Goal: Information Seeking & Learning: Find specific fact

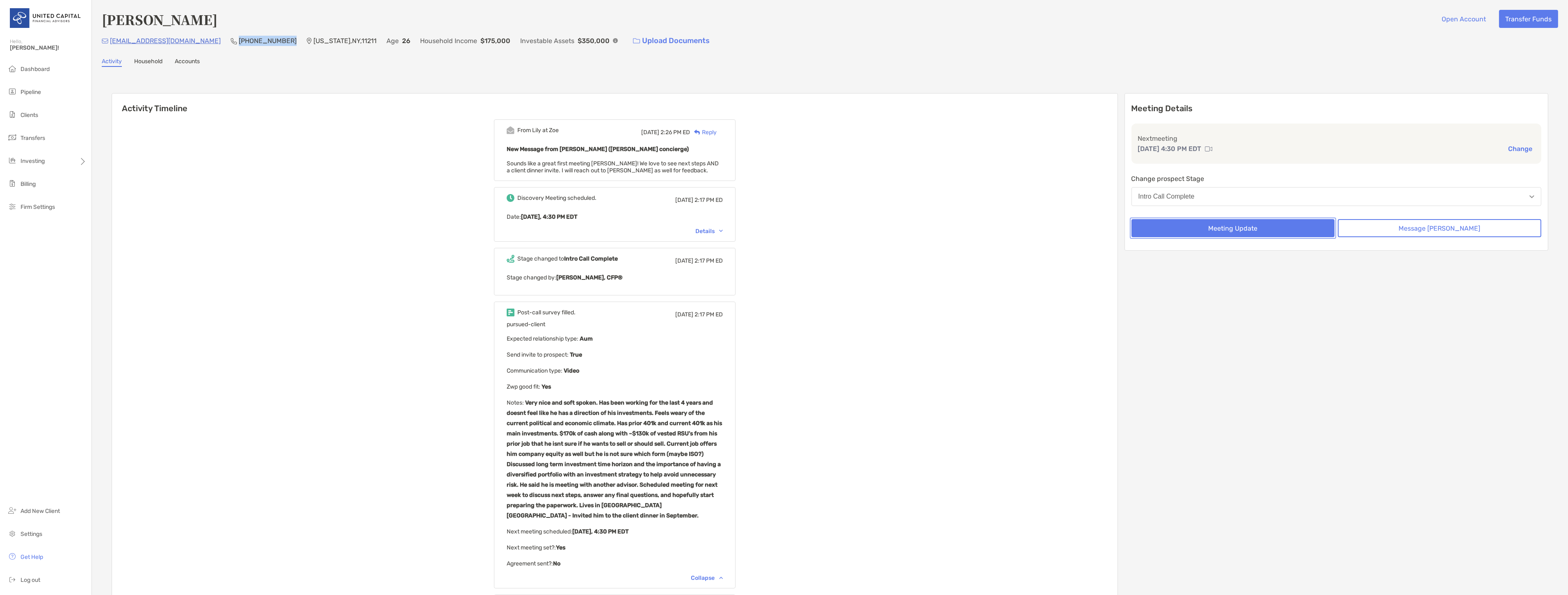
click at [1314, 230] on button "Meeting Update" at bounding box center [1233, 228] width 203 height 18
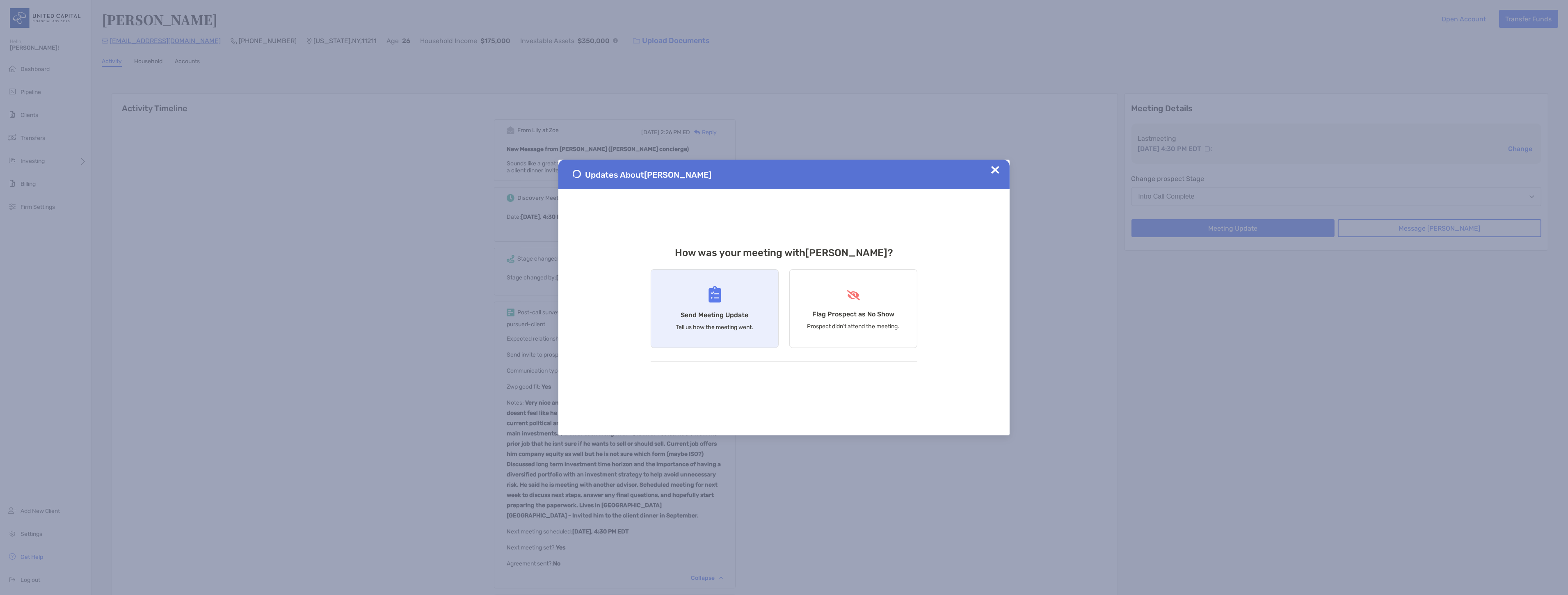
click at [760, 297] on div "Send Meeting Update Tell us how the meeting went." at bounding box center [715, 308] width 128 height 79
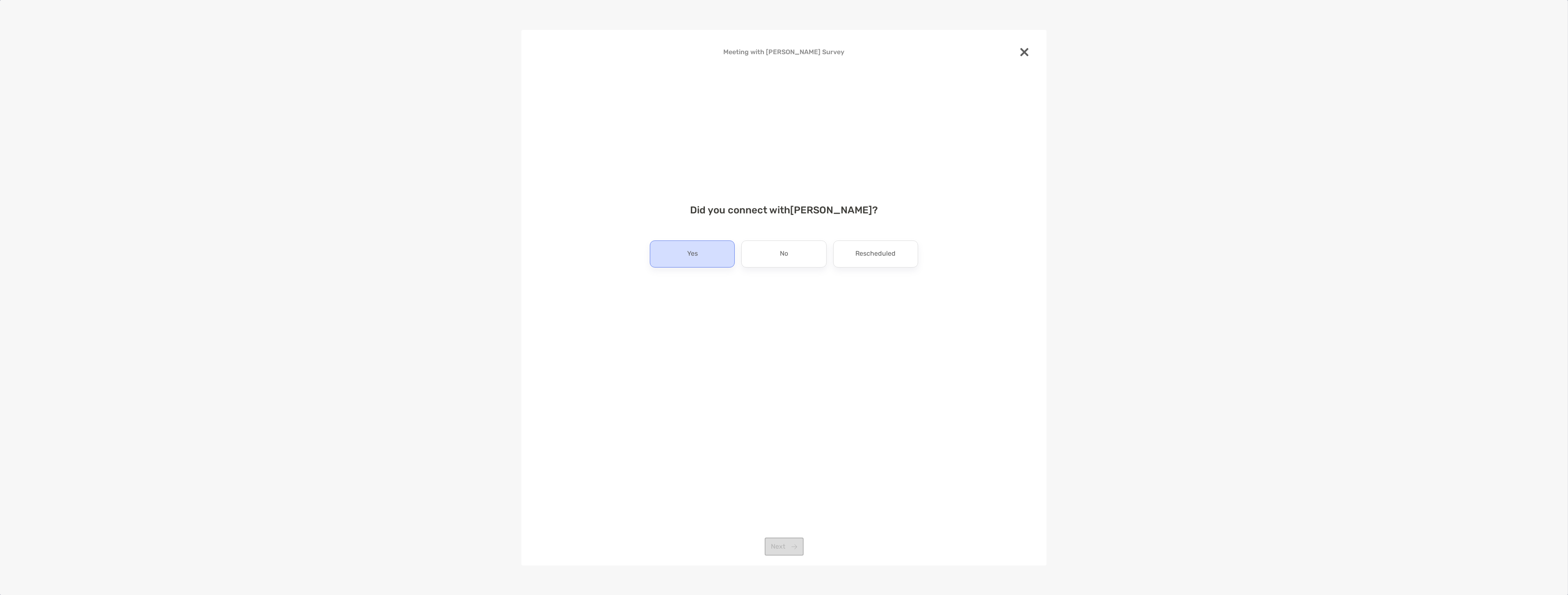
click at [682, 247] on div "Yes" at bounding box center [693, 254] width 85 height 27
click at [774, 538] on button "Next" at bounding box center [784, 547] width 39 height 18
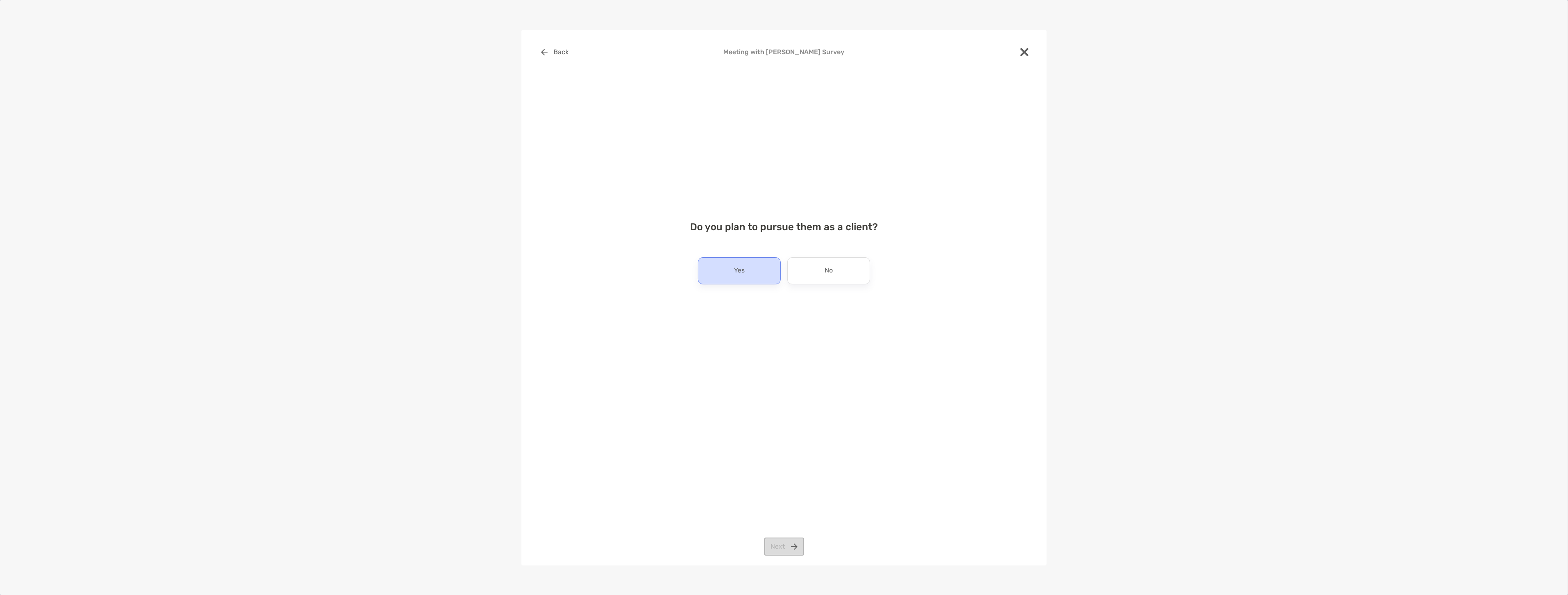
click at [767, 269] on div "Yes" at bounding box center [739, 271] width 83 height 27
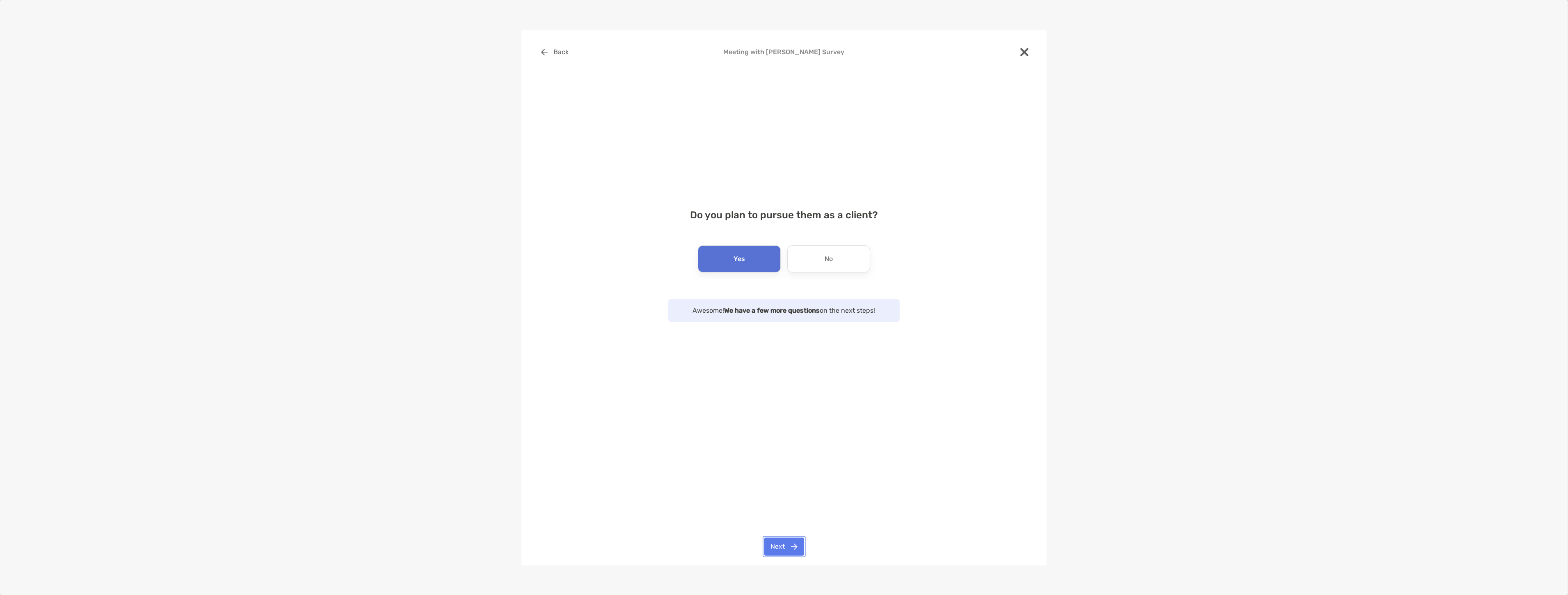
click at [780, 542] on button "Next" at bounding box center [784, 547] width 40 height 18
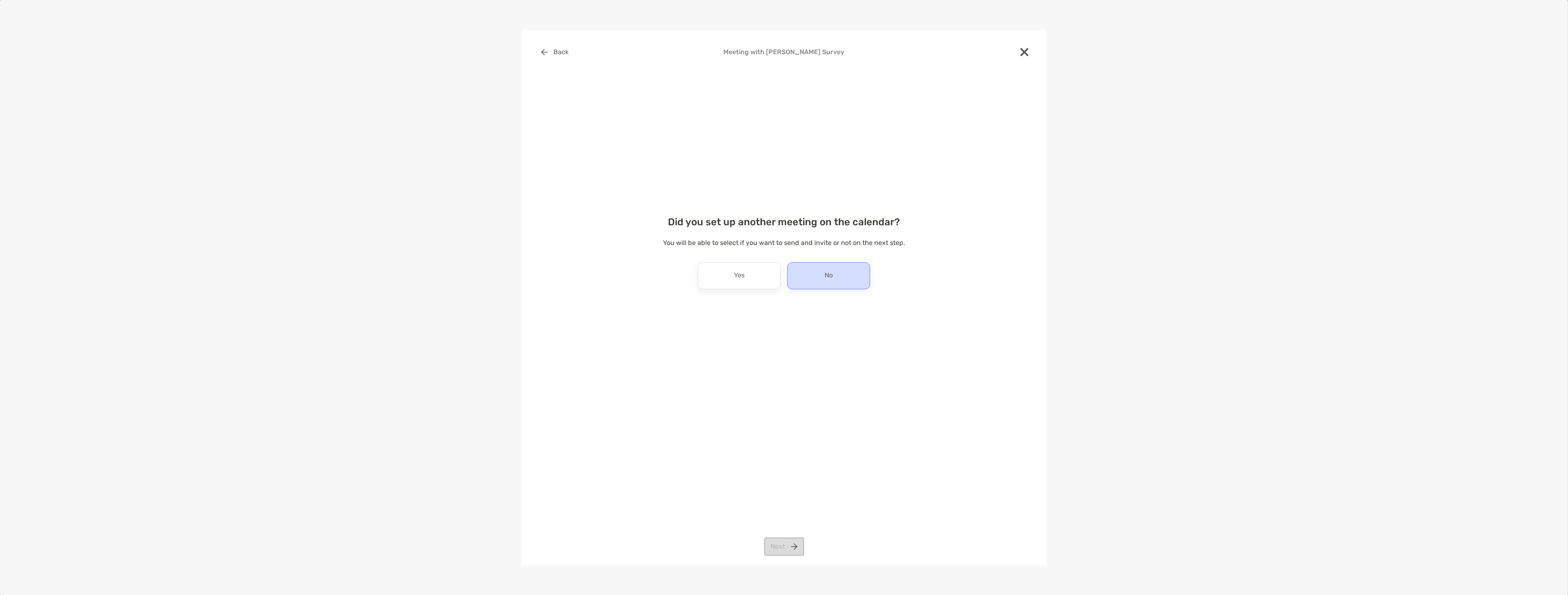
click at [834, 269] on div "No" at bounding box center [828, 276] width 83 height 27
click at [787, 542] on button "Next" at bounding box center [784, 547] width 40 height 18
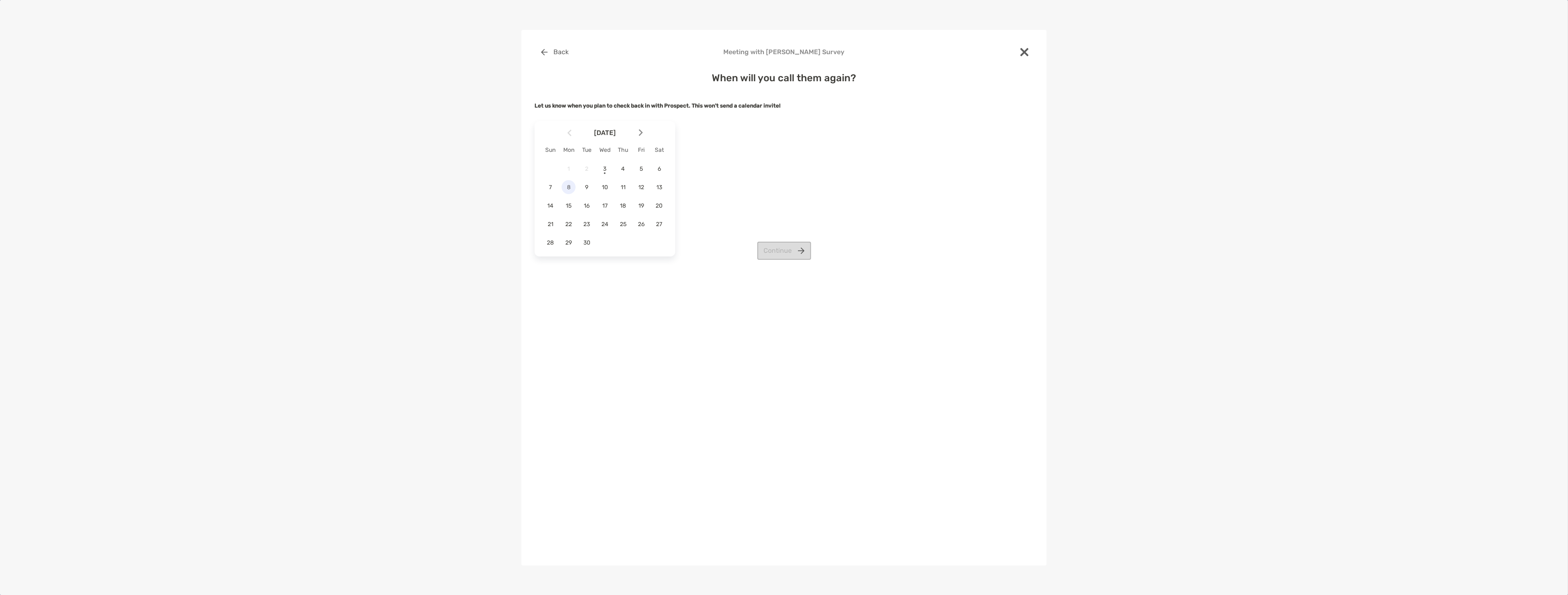
click at [567, 189] on span "8" at bounding box center [569, 187] width 14 height 7
click at [774, 250] on button "Continue" at bounding box center [784, 251] width 54 height 18
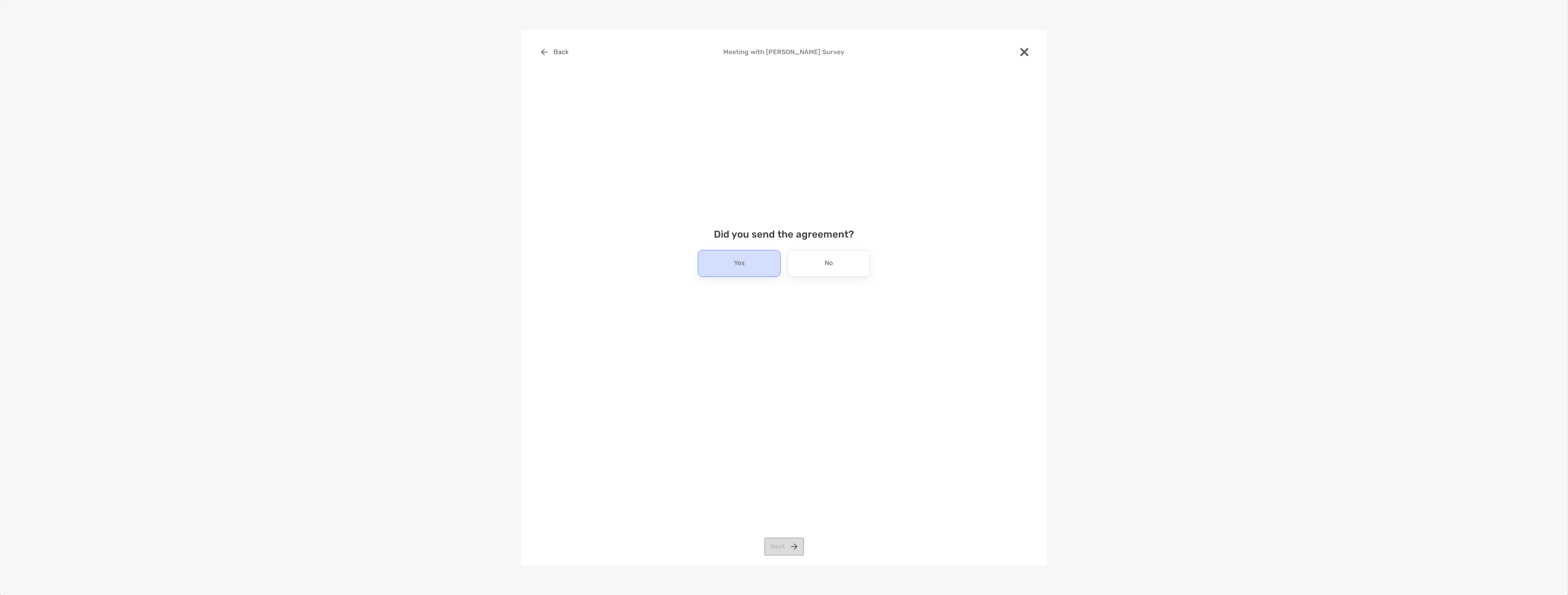
click at [752, 259] on div "Yes" at bounding box center [739, 263] width 83 height 27
click at [793, 553] on button "Next" at bounding box center [784, 547] width 40 height 18
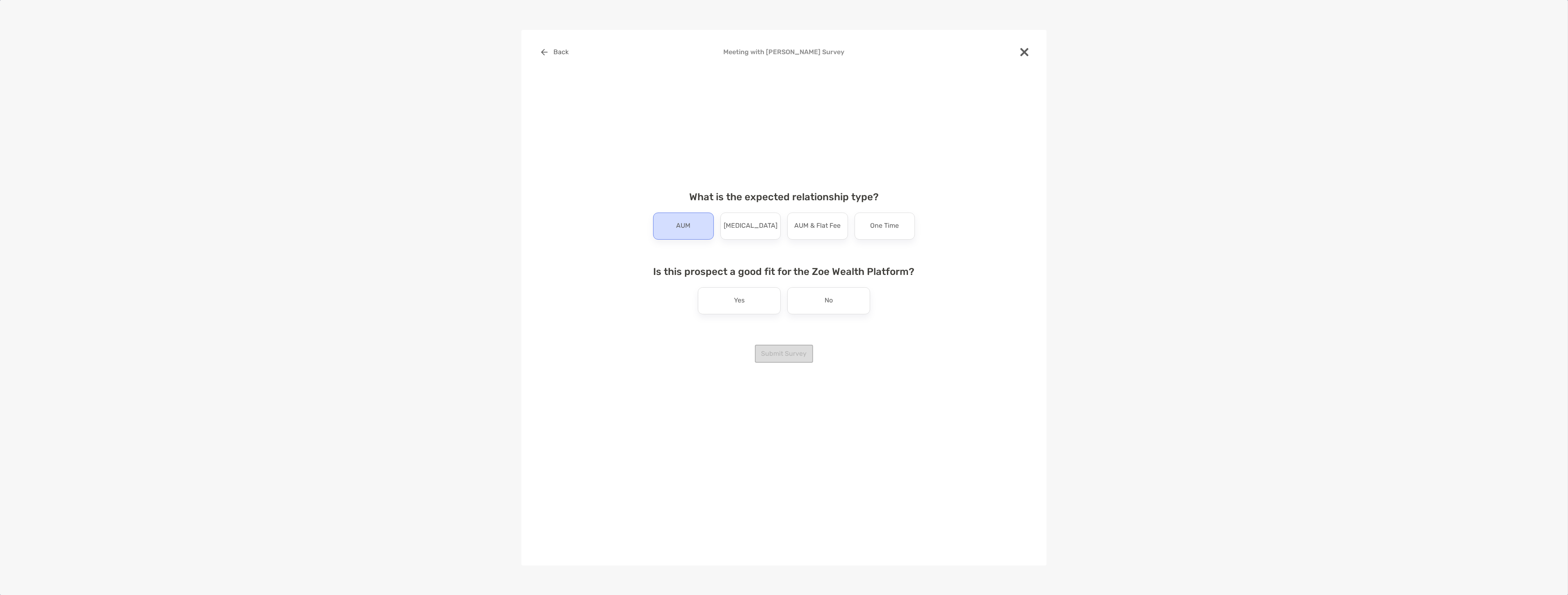
click at [696, 234] on div "AUM" at bounding box center [684, 226] width 61 height 27
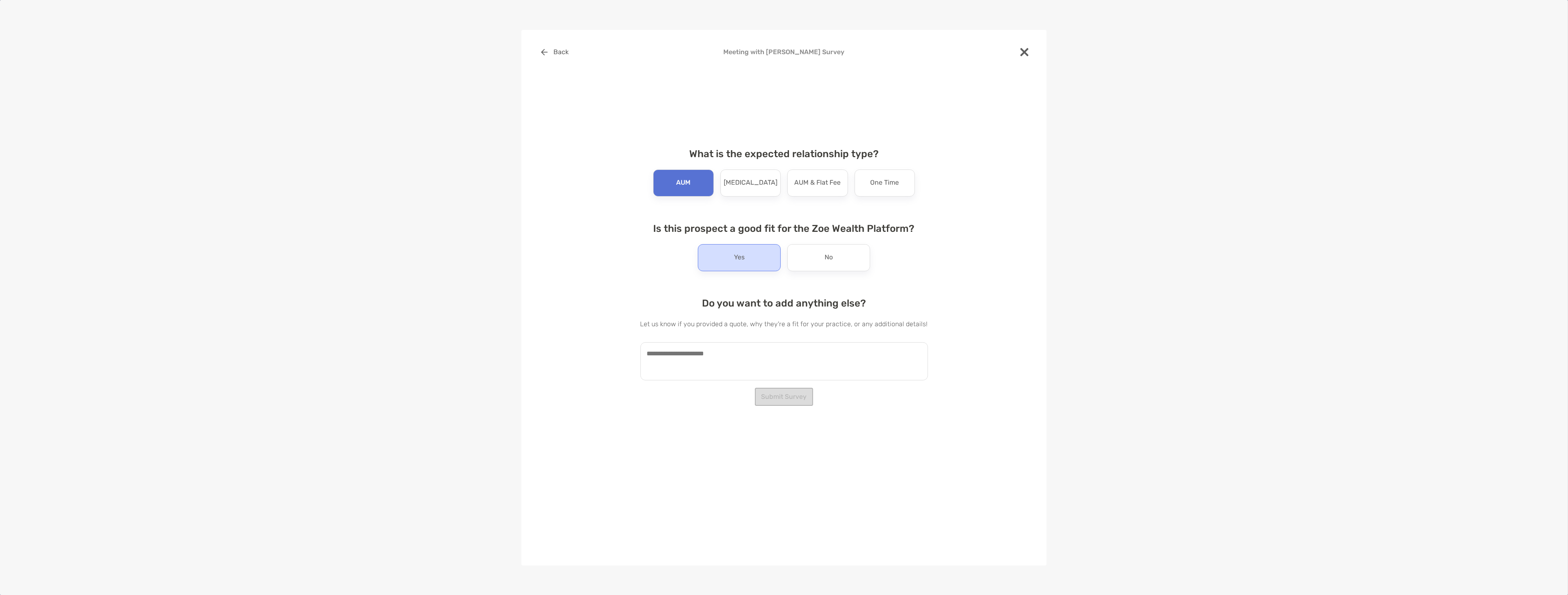
click at [735, 259] on p "Yes" at bounding box center [740, 258] width 11 height 13
click at [723, 342] on textarea at bounding box center [784, 361] width 287 height 38
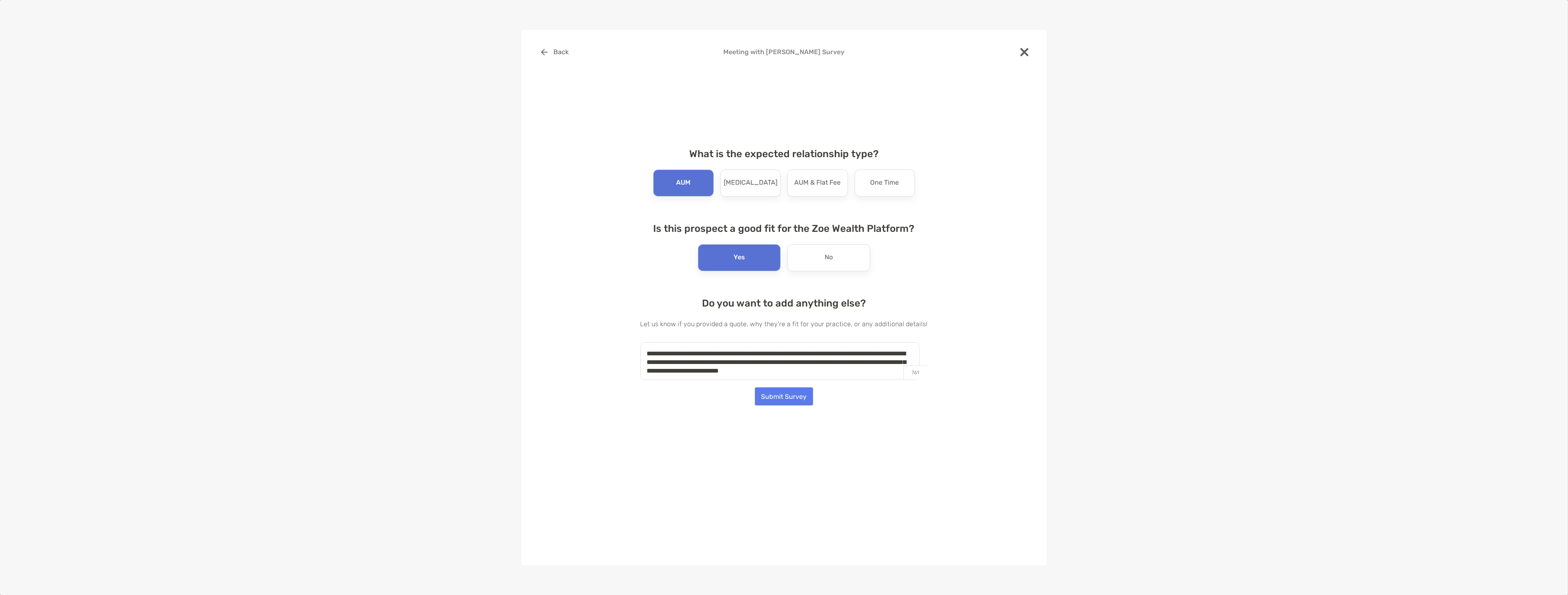
scroll to position [5, 0]
type textarea "**********"
click at [794, 391] on button "Submit Survey" at bounding box center [784, 396] width 58 height 18
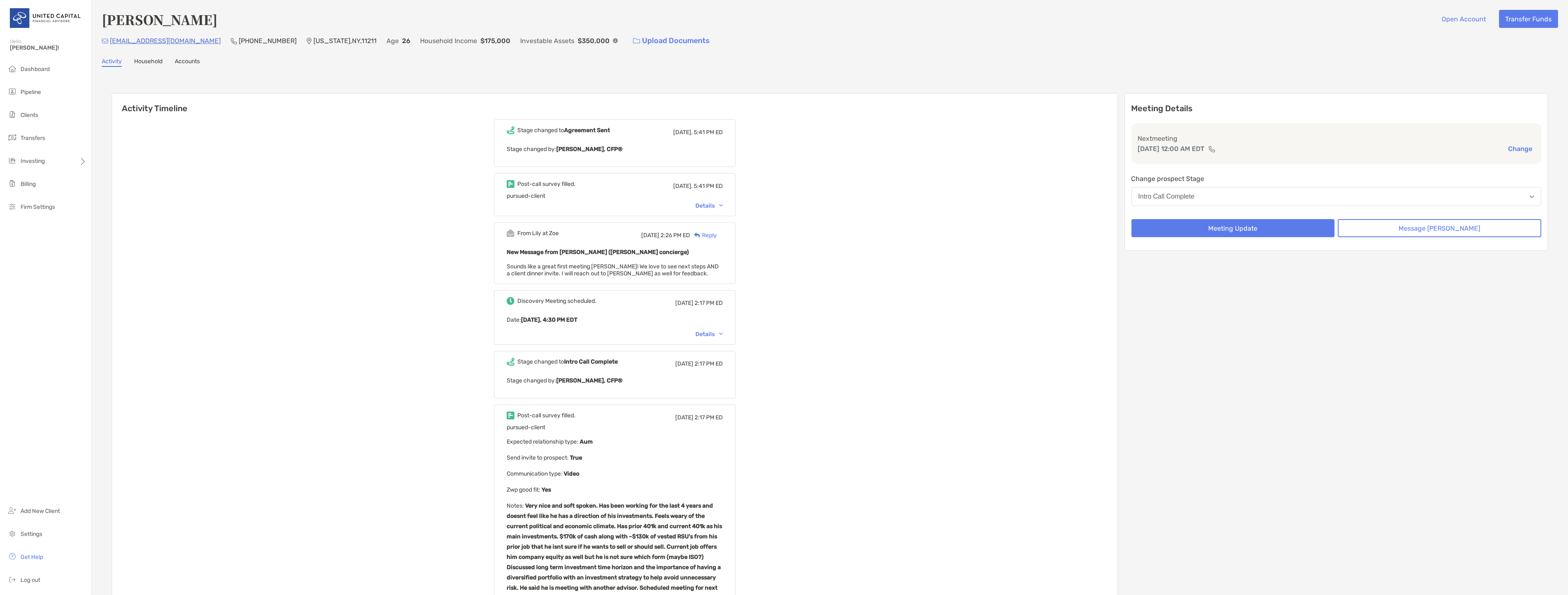
click at [721, 206] on div "Details" at bounding box center [709, 205] width 27 height 7
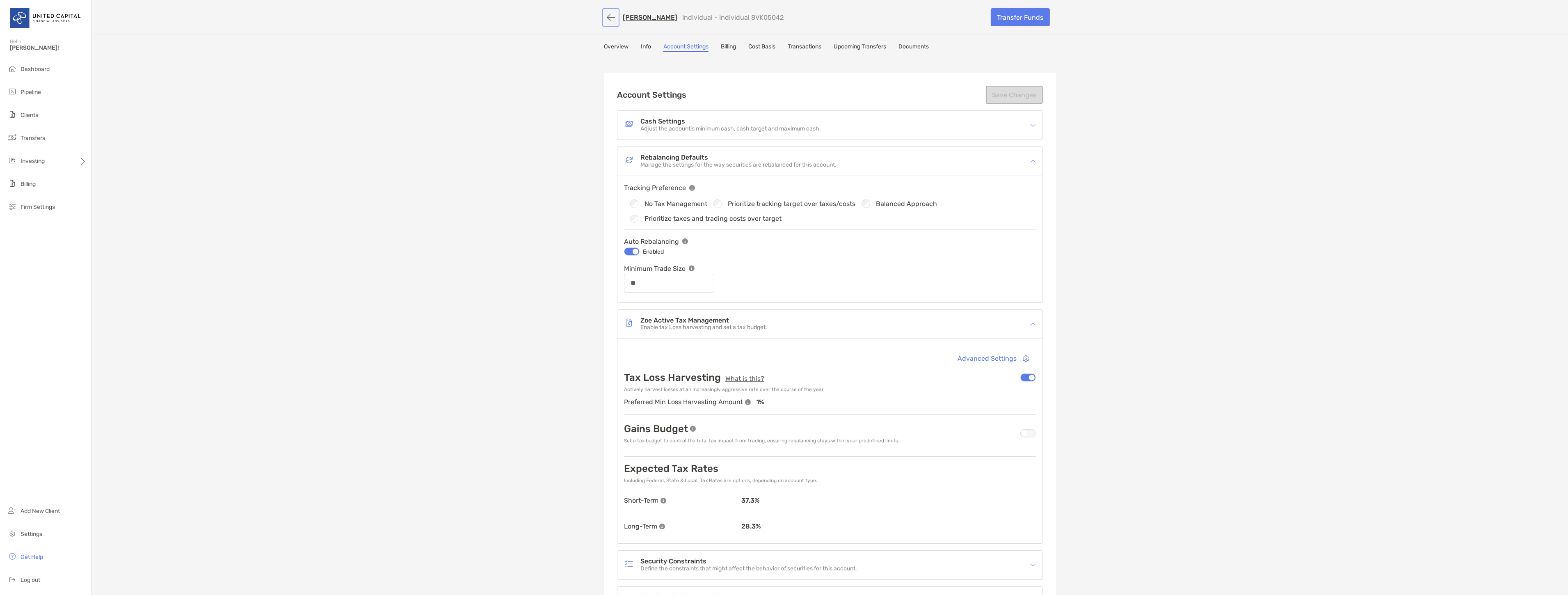
click at [606, 11] on button "button" at bounding box center [611, 17] width 14 height 15
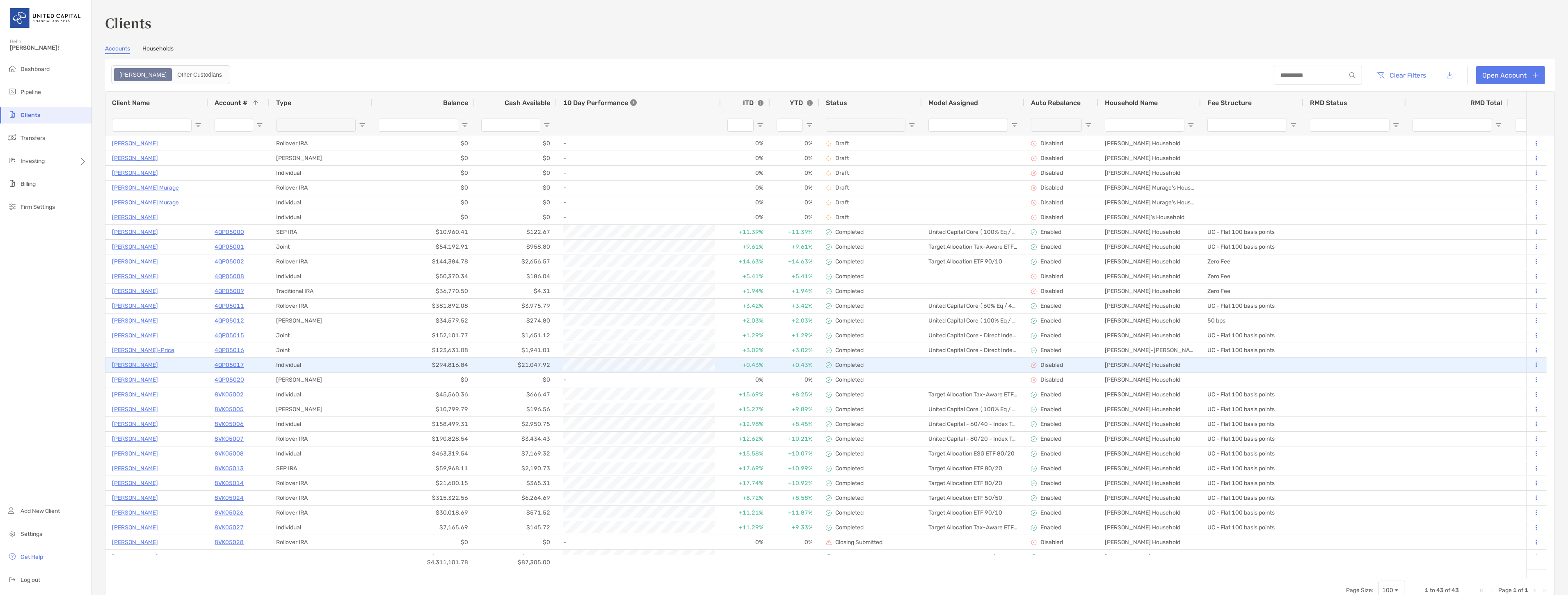
click at [133, 365] on p "[PERSON_NAME]" at bounding box center [135, 365] width 46 height 10
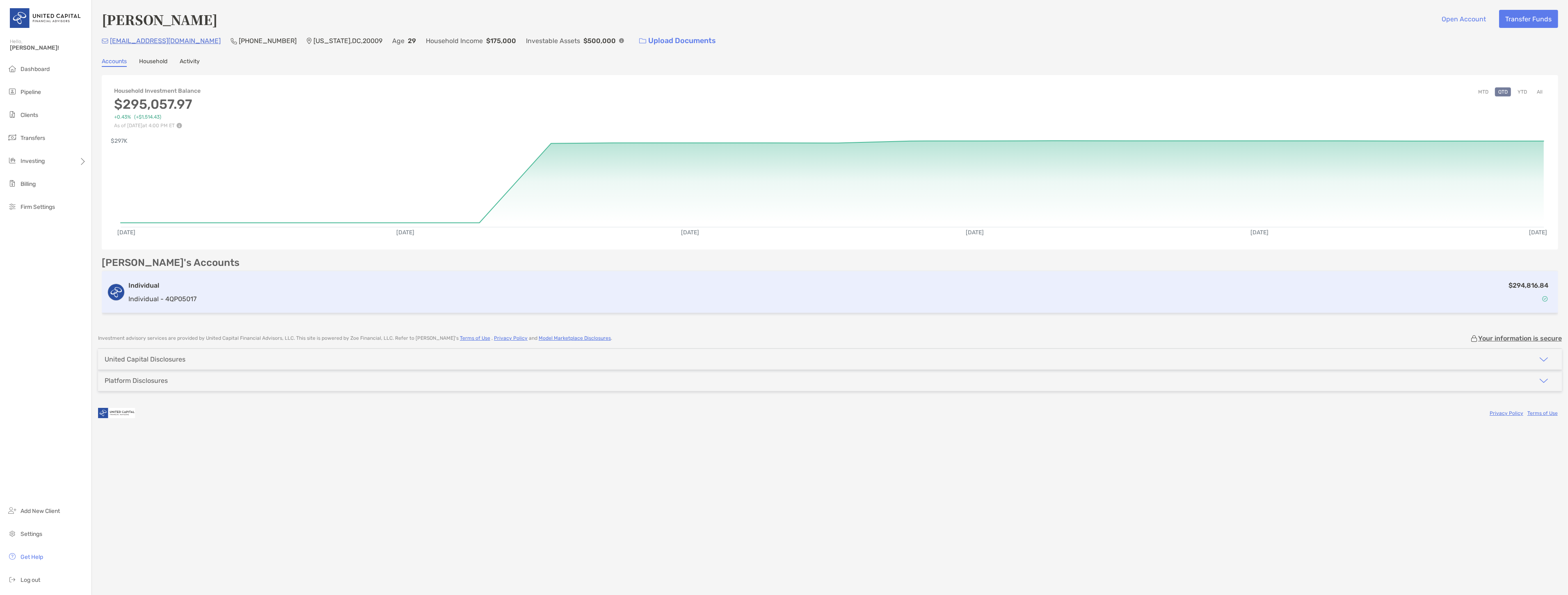
click at [228, 290] on div "$294,816.84" at bounding box center [877, 292] width 1354 height 24
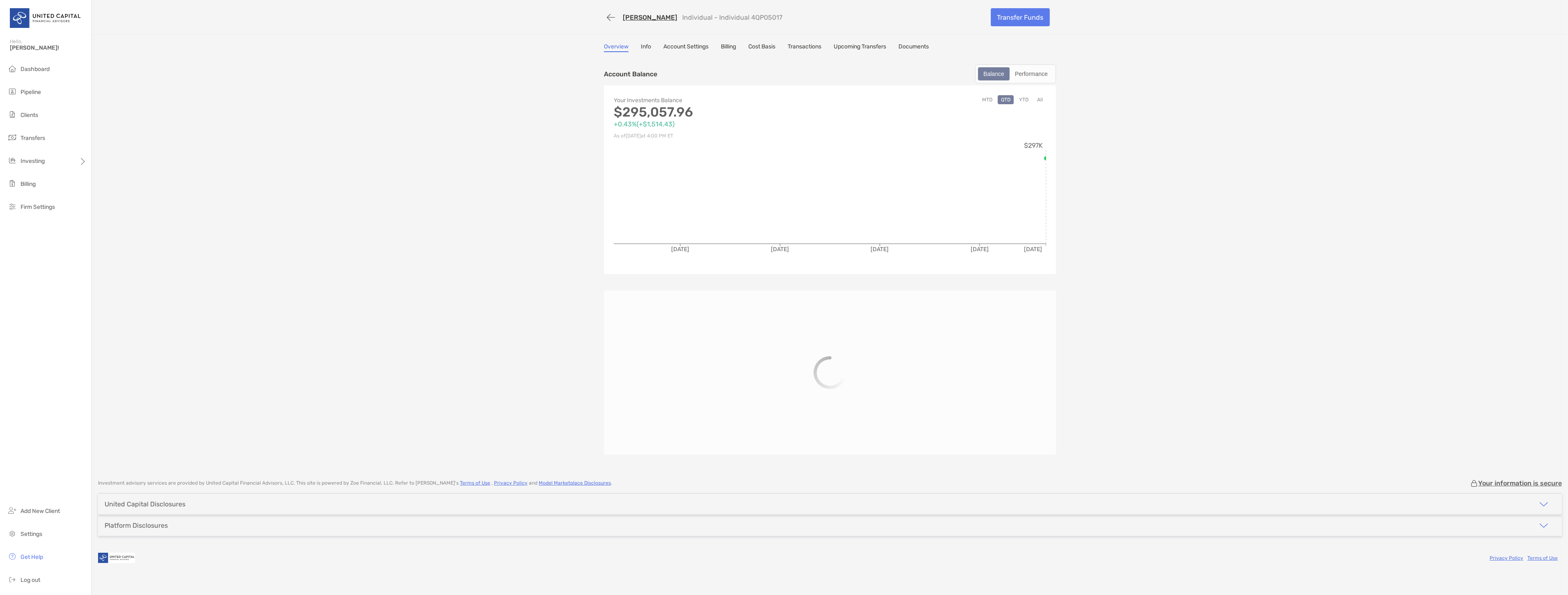
click at [765, 46] on link "Cost Basis" at bounding box center [761, 48] width 27 height 9
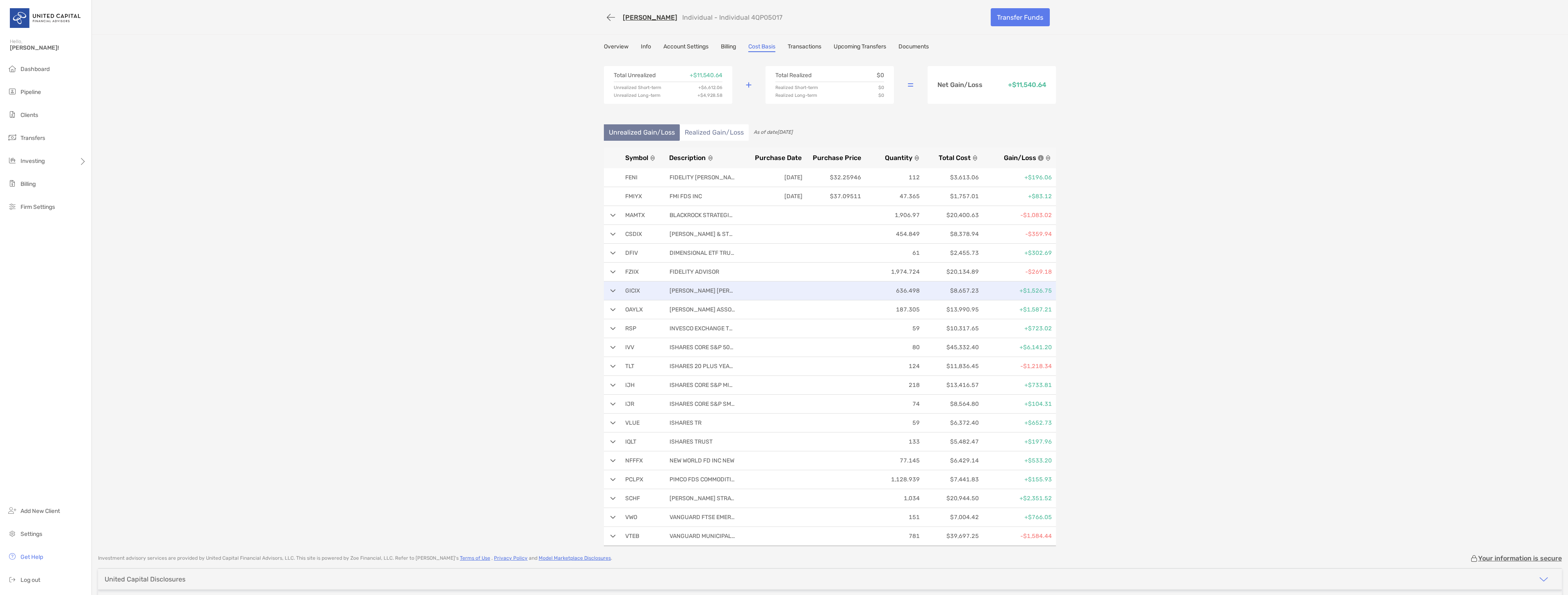
click at [923, 289] on p "$8,657.23" at bounding box center [950, 290] width 55 height 10
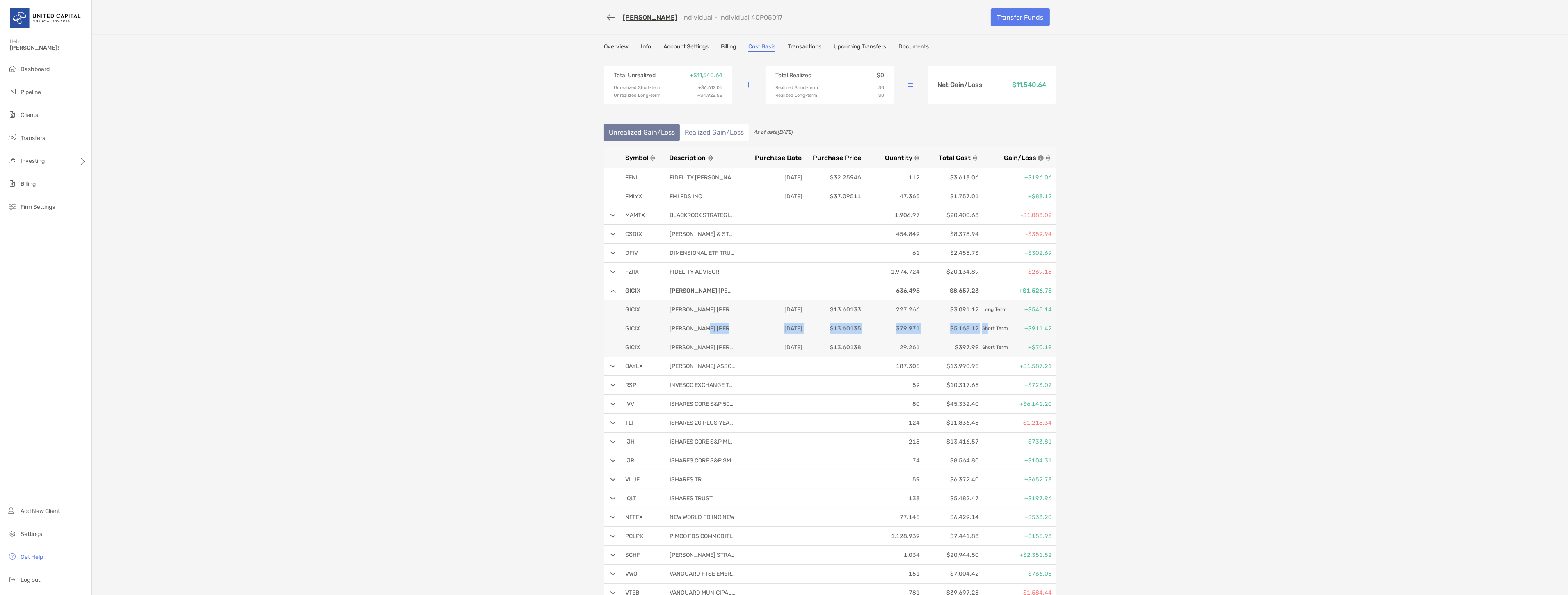
drag, startPoint x: 936, startPoint y: 325, endPoint x: 707, endPoint y: 322, distance: 229.0
click at [705, 322] on div "GICIX [PERSON_NAME] [PERSON_NAME] INTERNATIONAL [DATE] $13.60135 379.971 $5,168…" at bounding box center [830, 328] width 452 height 19
click at [819, 322] on div "GICIX [PERSON_NAME] [PERSON_NAME] INTERNATIONAL [DATE] $13.60135 379.971 $5,168…" at bounding box center [830, 328] width 452 height 19
drag, startPoint x: 1004, startPoint y: 326, endPoint x: 767, endPoint y: 325, distance: 237.0
click at [767, 325] on div "GICIX [PERSON_NAME] [PERSON_NAME] INTERNATIONAL [DATE] $13.60135 379.971 $5,168…" at bounding box center [830, 328] width 452 height 19
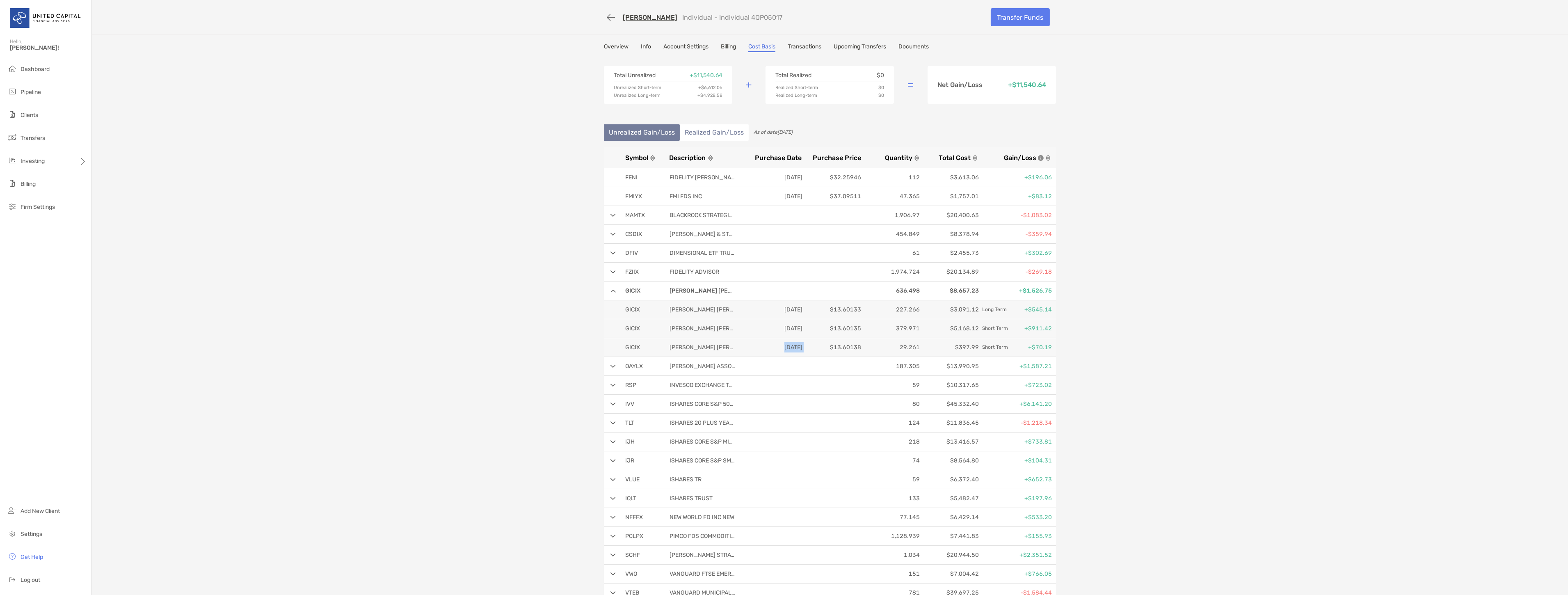
drag, startPoint x: 800, startPoint y: 345, endPoint x: 758, endPoint y: 343, distance: 42.0
click at [758, 343] on div "GICIX [PERSON_NAME] [PERSON_NAME] INTERNATIONAL [DATE] $13.60138 29.261 $397.99…" at bounding box center [830, 347] width 452 height 19
drag, startPoint x: 858, startPoint y: 309, endPoint x: 865, endPoint y: 308, distance: 7.1
click at [865, 308] on div "GICIX [PERSON_NAME] [PERSON_NAME] INTERNATIONAL [DATE] $13.60133 227.266 $3,091…" at bounding box center [830, 309] width 452 height 19
click at [417, 357] on div "[PERSON_NAME] Individual - Individual 4QP05017 Transfer Funds Overview Info Acc…" at bounding box center [830, 301] width 1476 height 603
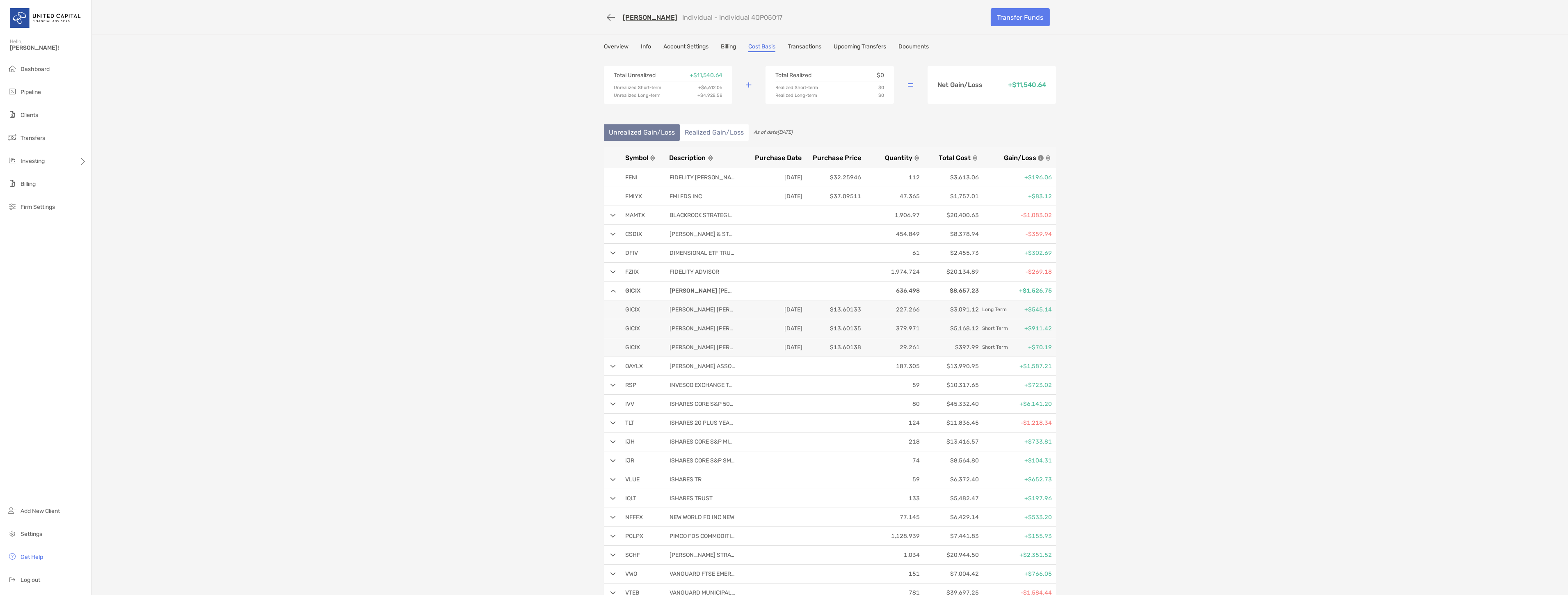
click at [569, 362] on div "[PERSON_NAME] Individual - Individual 4QP05017 Transfer Funds Overview Info Acc…" at bounding box center [830, 301] width 1476 height 603
click at [866, 367] on p "187.305" at bounding box center [892, 366] width 55 height 10
click at [650, 158] on img at bounding box center [653, 158] width 5 height 5
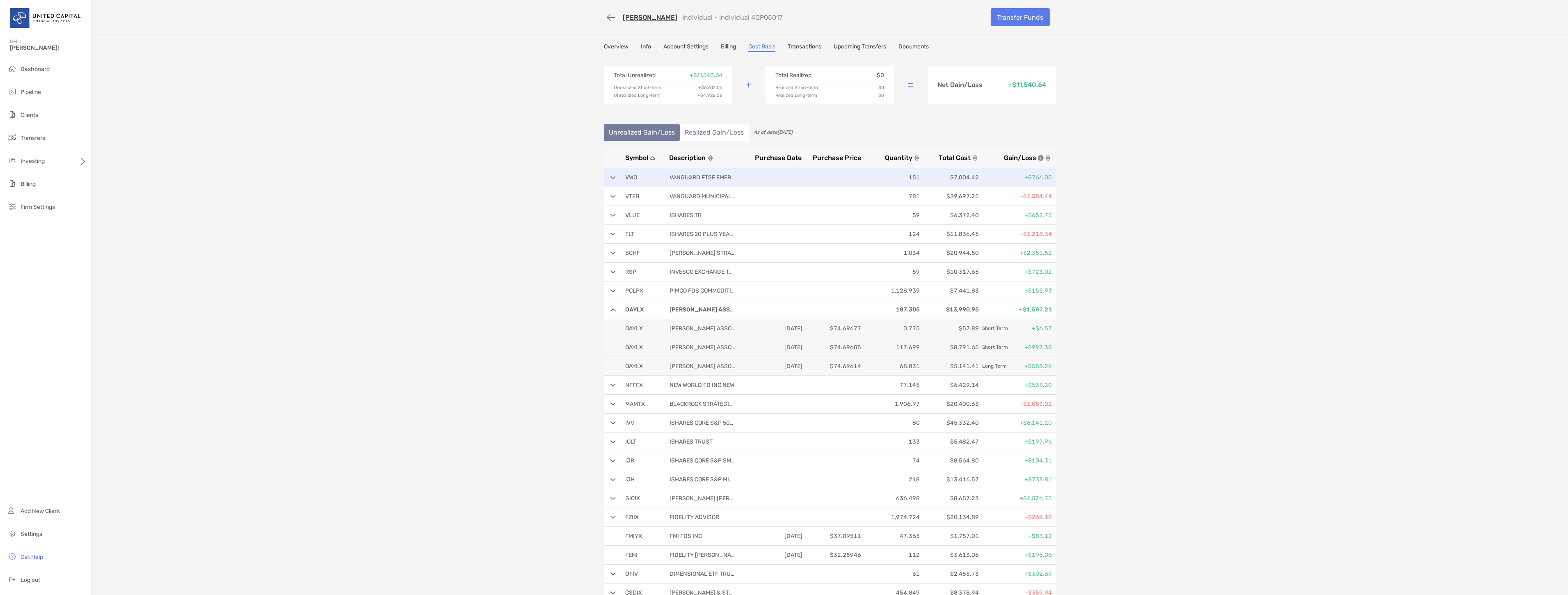
click at [662, 172] on div "VWO VANGUARD FTSE EMERGING MARKETS 151 $7,004.42 +$766.05" at bounding box center [830, 177] width 452 height 19
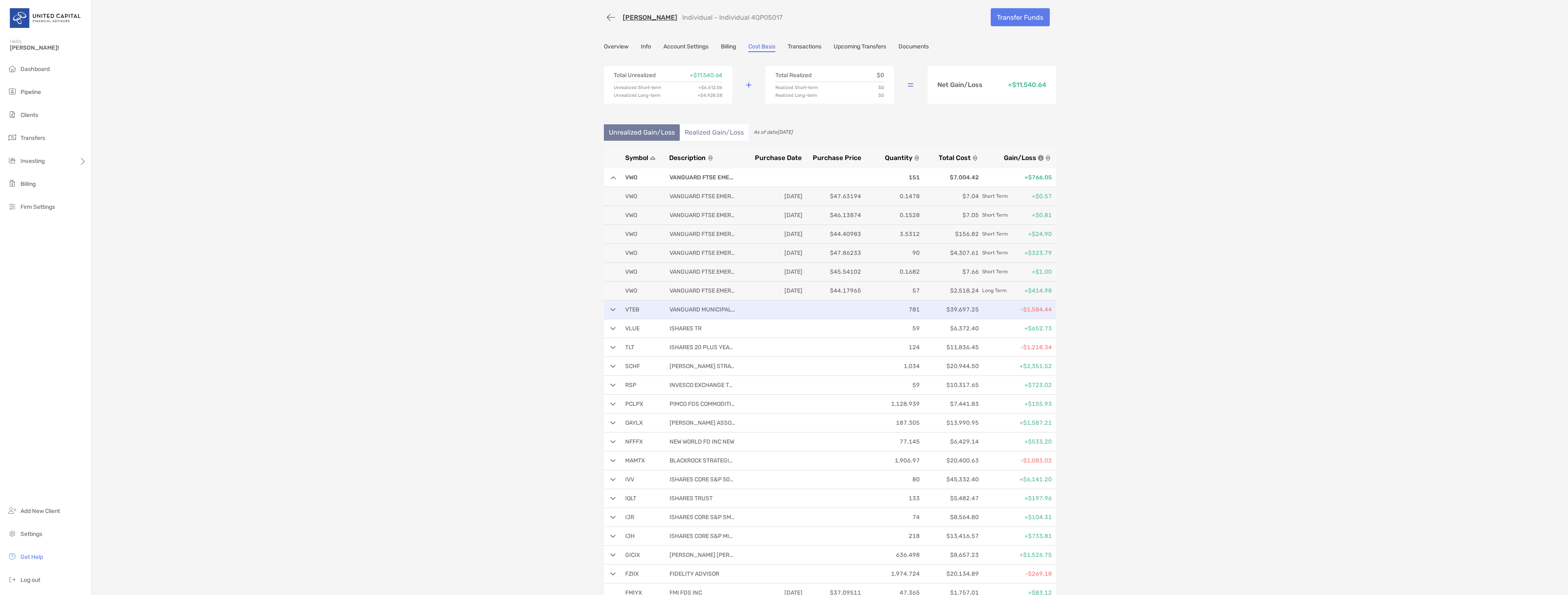
click at [878, 318] on div "VTEB VANGUARD MUNICIPAL BOND FUNDS 781 $39,697.25 -$1,584.44" at bounding box center [830, 309] width 452 height 19
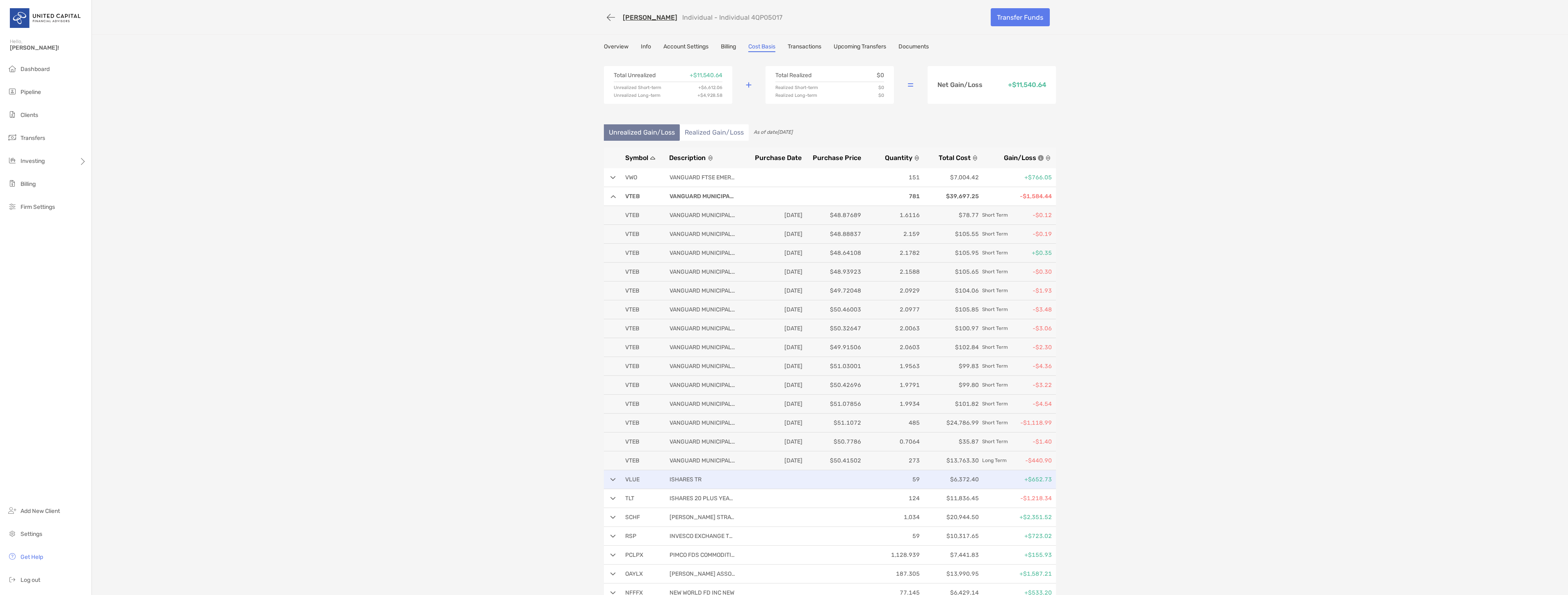
click at [870, 481] on p "59" at bounding box center [892, 479] width 55 height 10
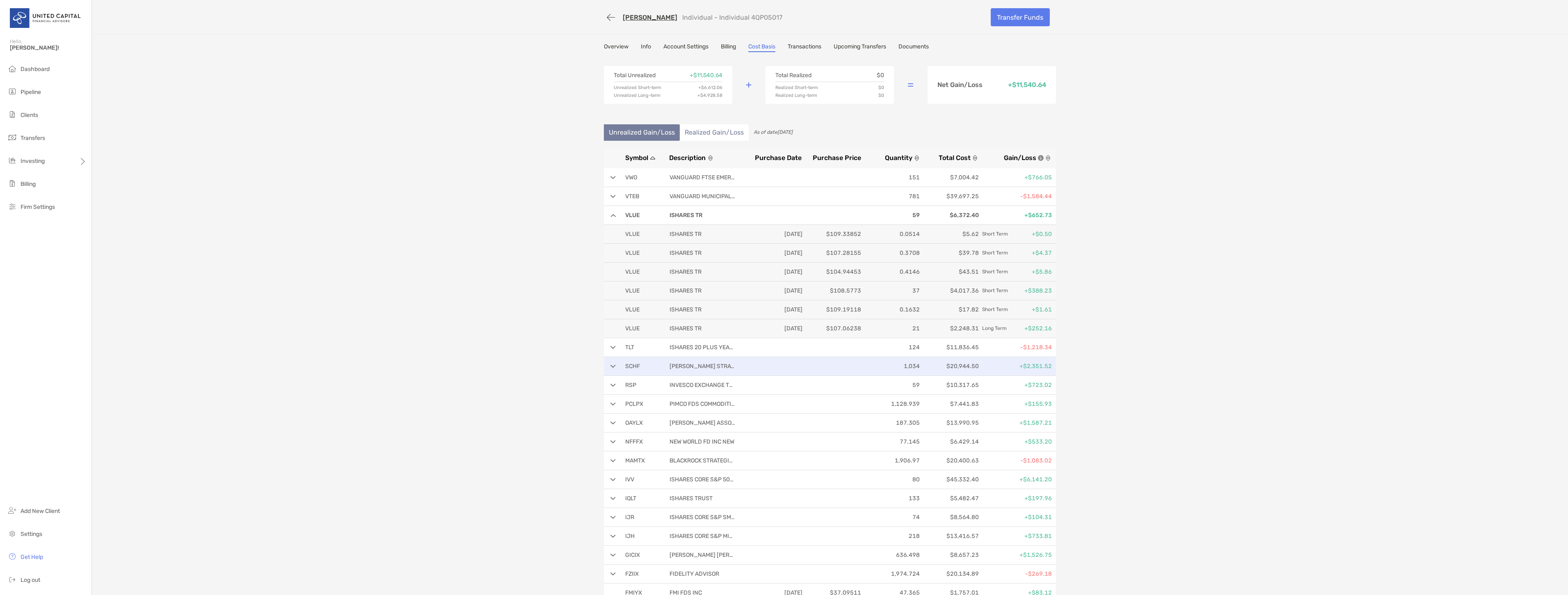
click at [824, 365] on p at bounding box center [833, 366] width 55 height 10
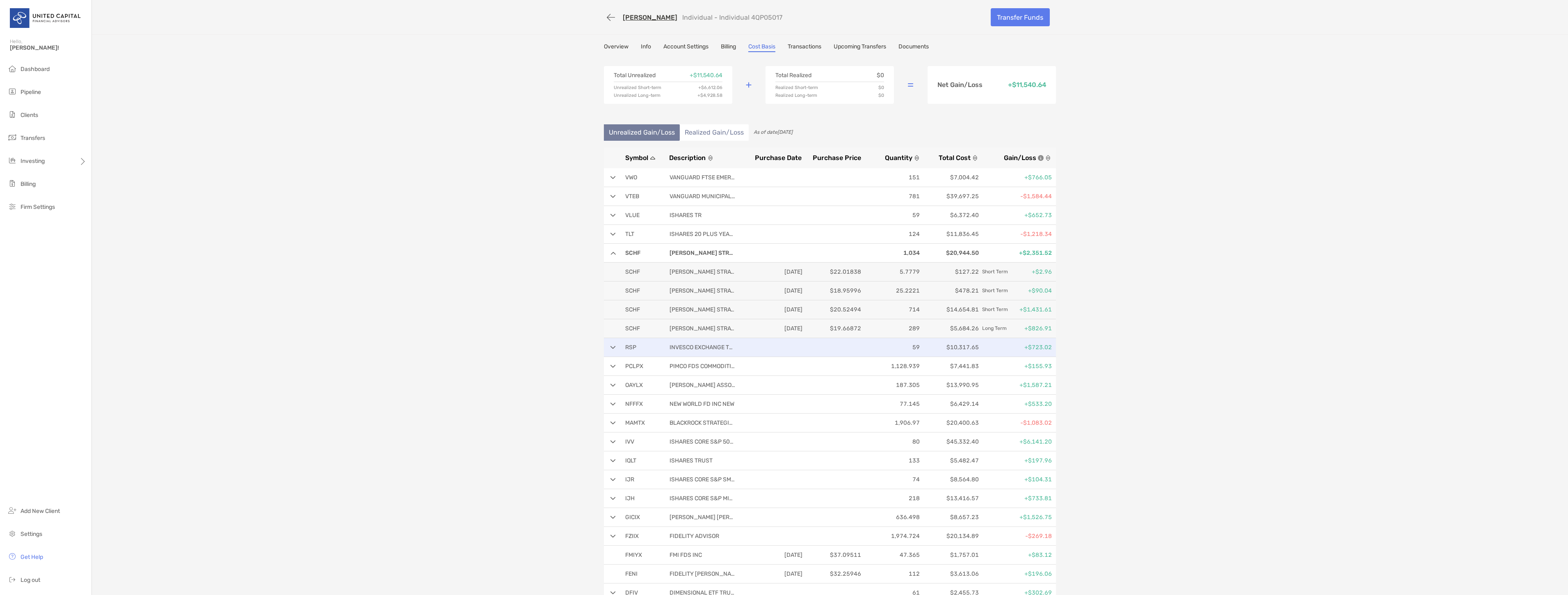
click at [749, 347] on p at bounding box center [774, 347] width 55 height 10
click at [753, 350] on p at bounding box center [774, 347] width 55 height 10
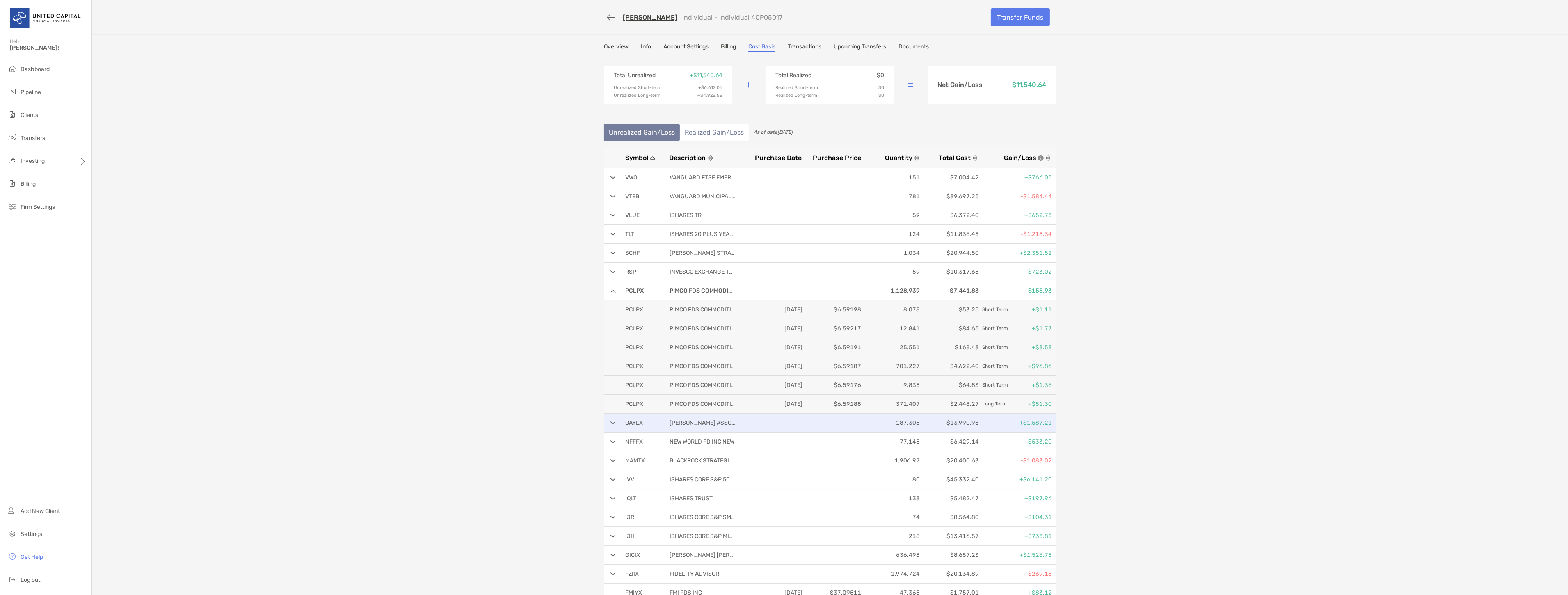
click at [769, 422] on p at bounding box center [774, 423] width 55 height 10
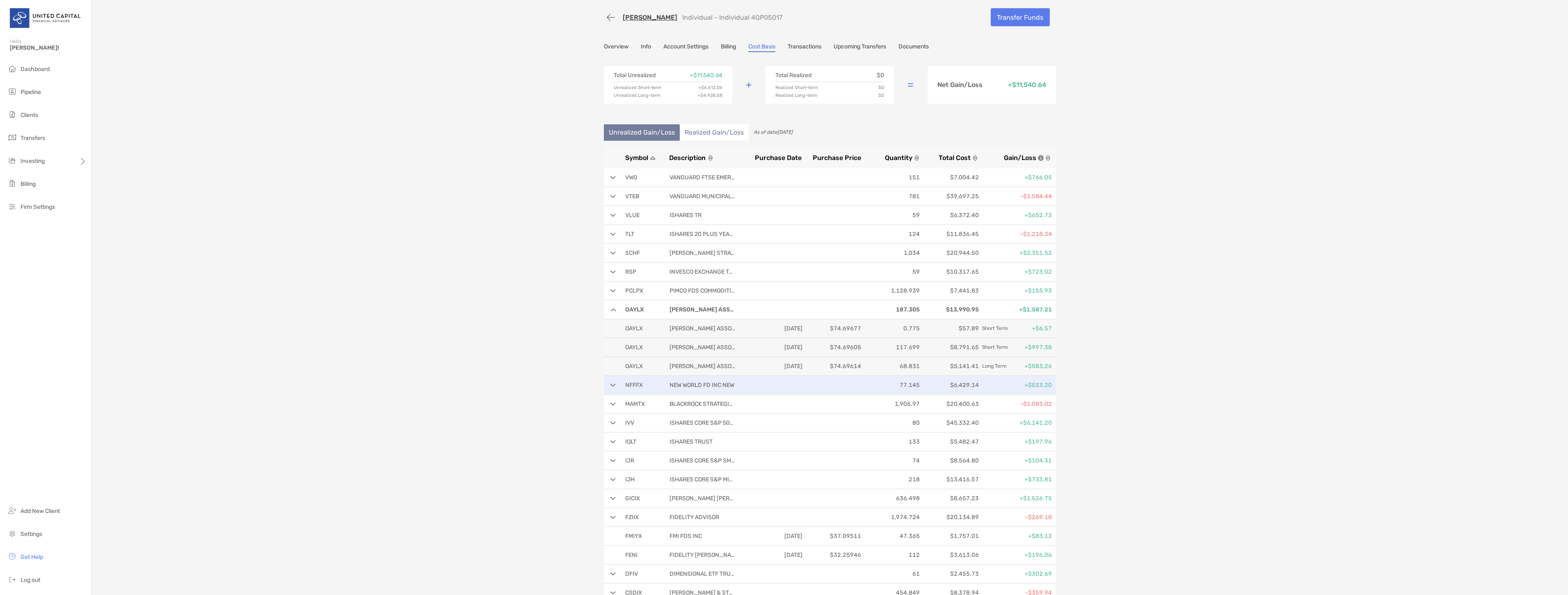
click at [781, 378] on div "NFFFX NEW WORLD FD INC NEW 77.145 $6,429.14 +$533.20" at bounding box center [830, 385] width 452 height 19
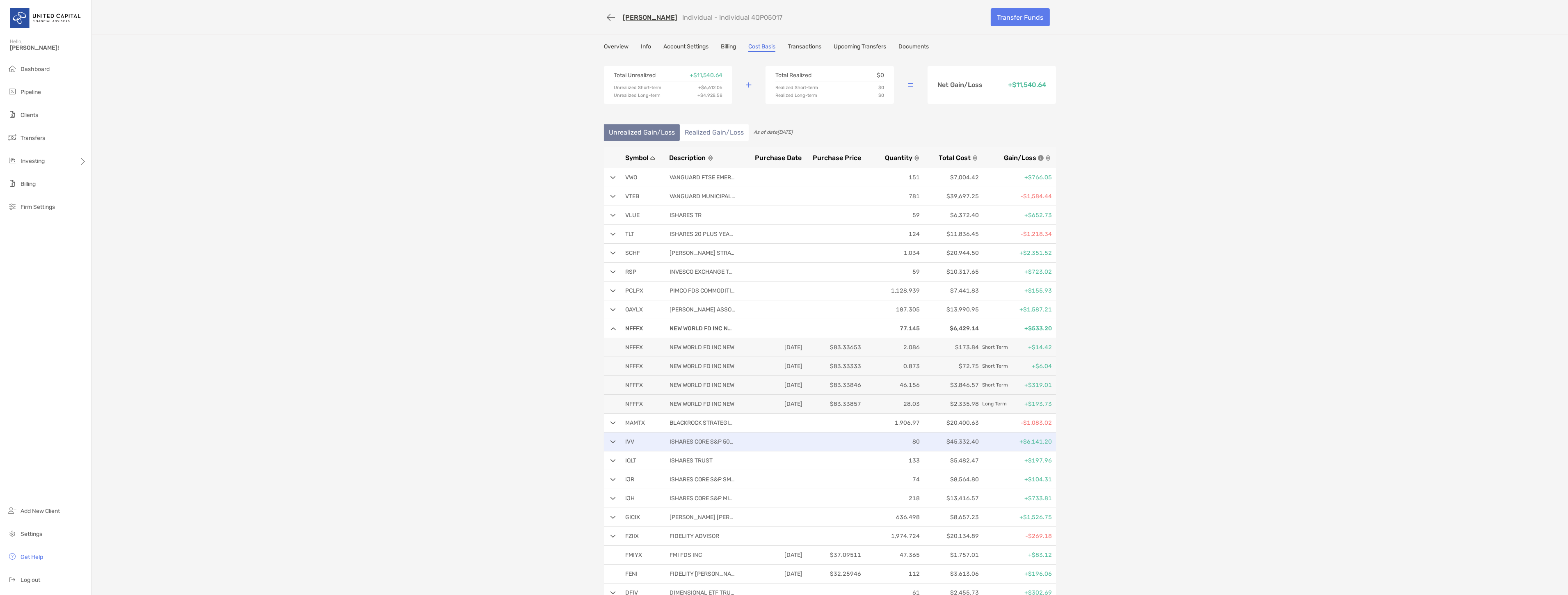
click at [781, 437] on p at bounding box center [774, 442] width 55 height 10
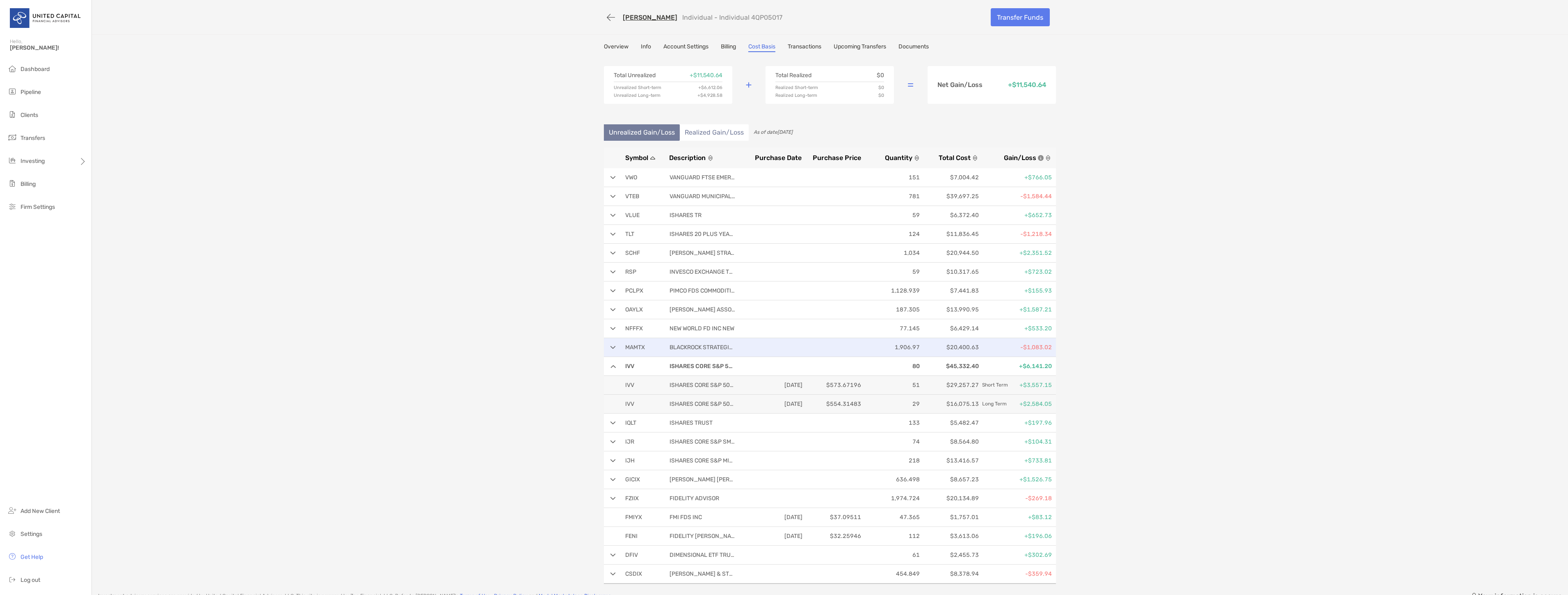
click at [775, 348] on p at bounding box center [774, 347] width 55 height 10
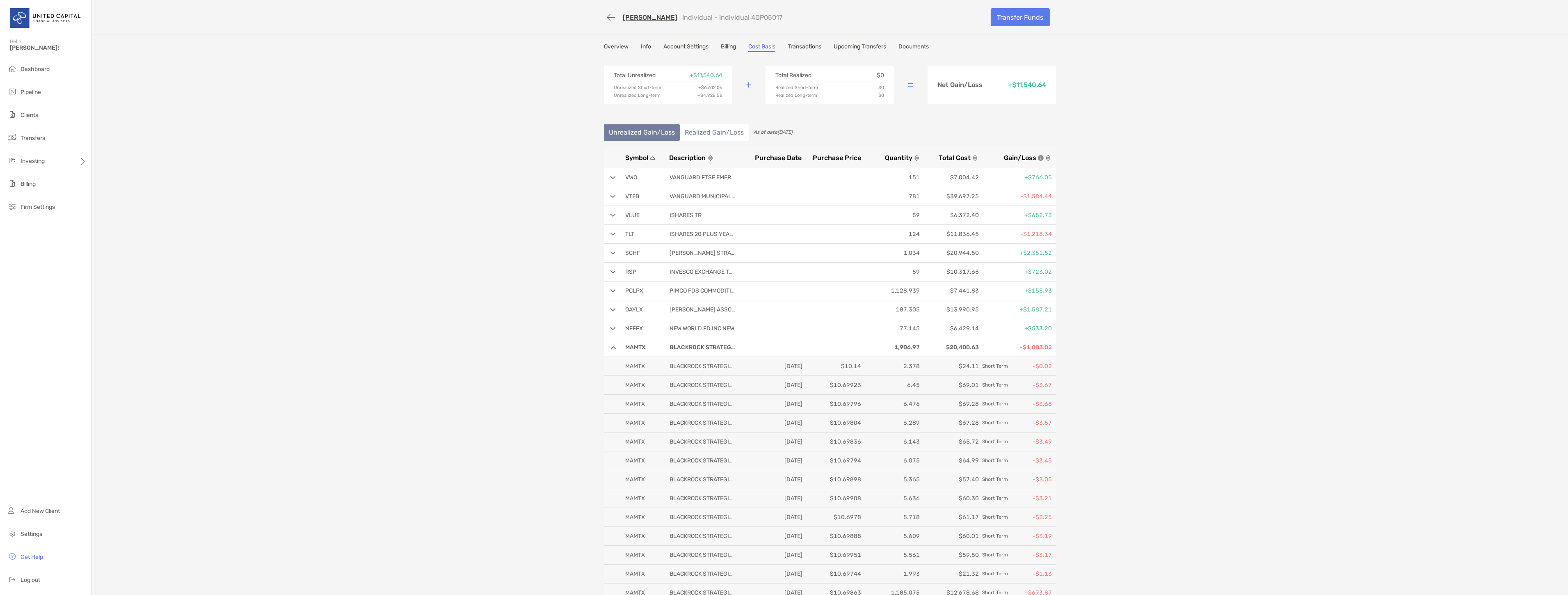
drag, startPoint x: 870, startPoint y: 135, endPoint x: 1199, endPoint y: 133, distance: 329.0
click at [1199, 133] on div "[PERSON_NAME] Individual - Individual 4QP05017 Transfer Funds Overview Info Acc…" at bounding box center [830, 424] width 1476 height 848
click at [897, 130] on div "Unrealized Gain/Loss Realized Gain/Loss" at bounding box center [830, 136] width 452 height 23
click at [609, 174] on div "VWO VANGUARD FTSE EMERGING MARKETS 151 $7,004.42 +$766.05" at bounding box center [830, 177] width 452 height 19
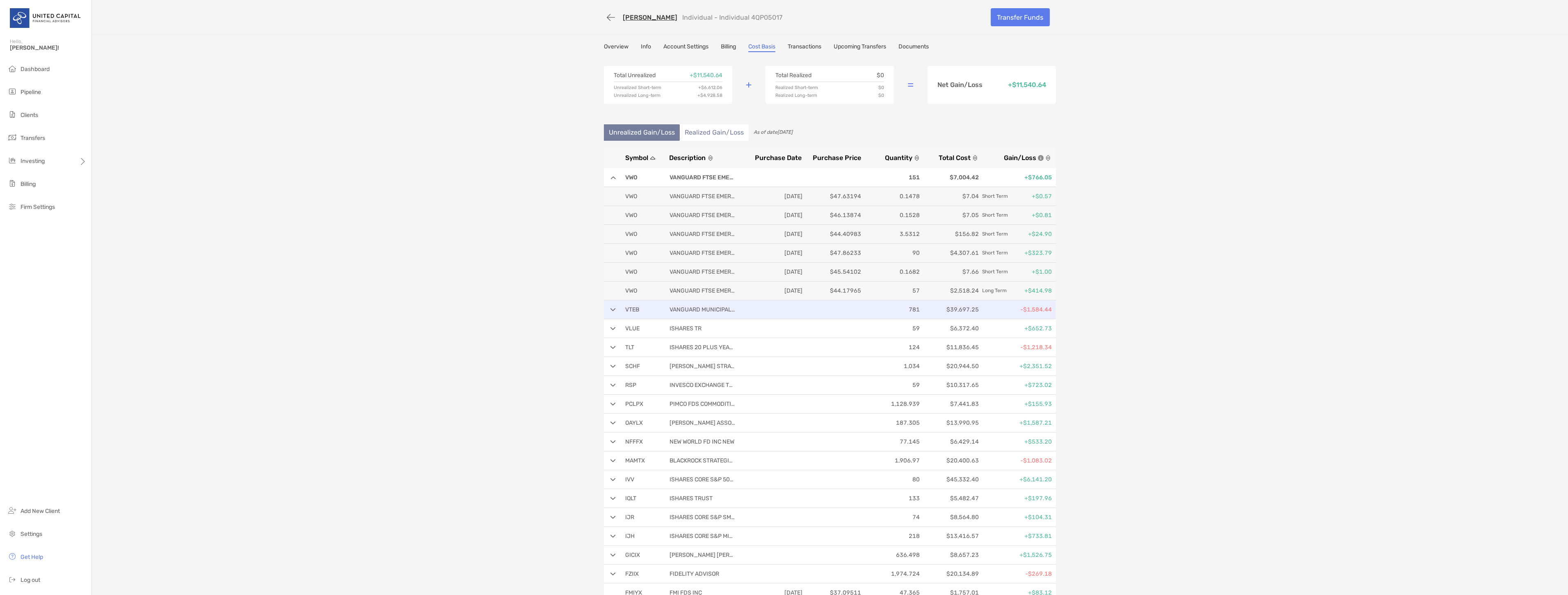
click at [609, 305] on div "VTEB VANGUARD MUNICIPAL BOND FUNDS 781 $39,697.25 -$1,584.44" at bounding box center [830, 309] width 452 height 19
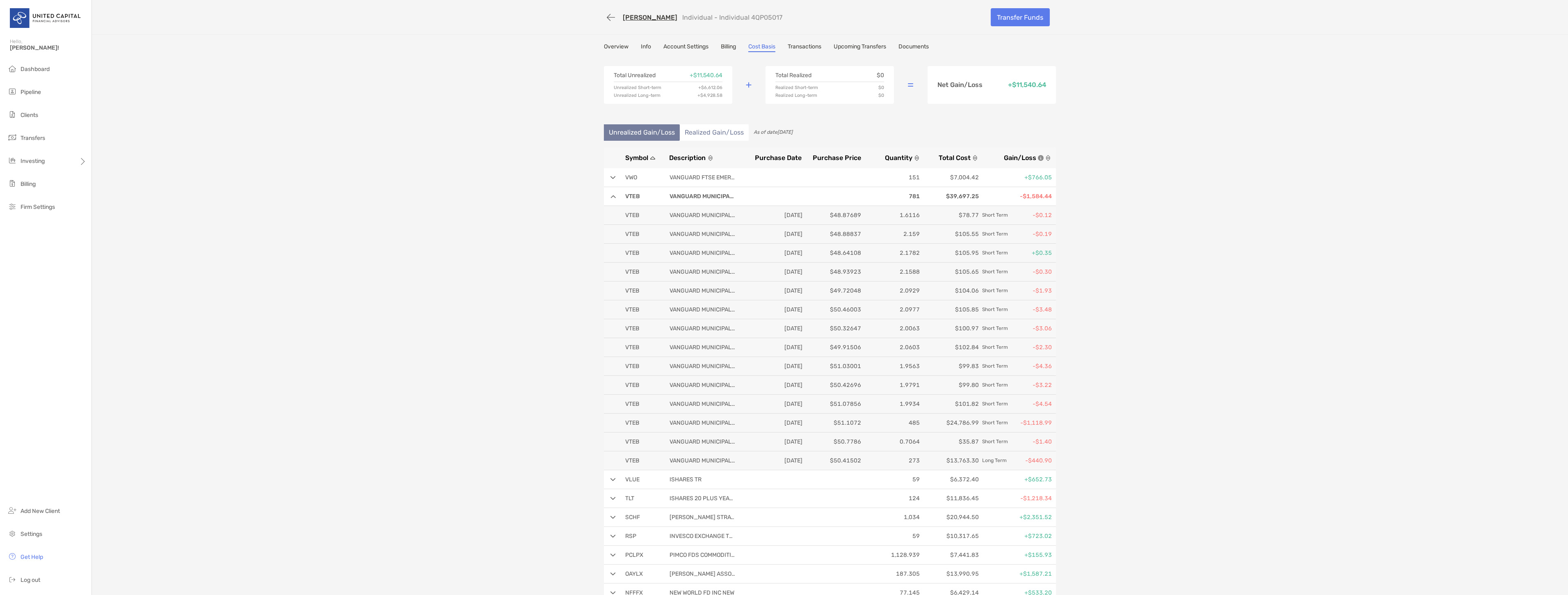
click at [611, 176] on img at bounding box center [613, 177] width 5 height 3
